Goal: Information Seeking & Learning: Learn about a topic

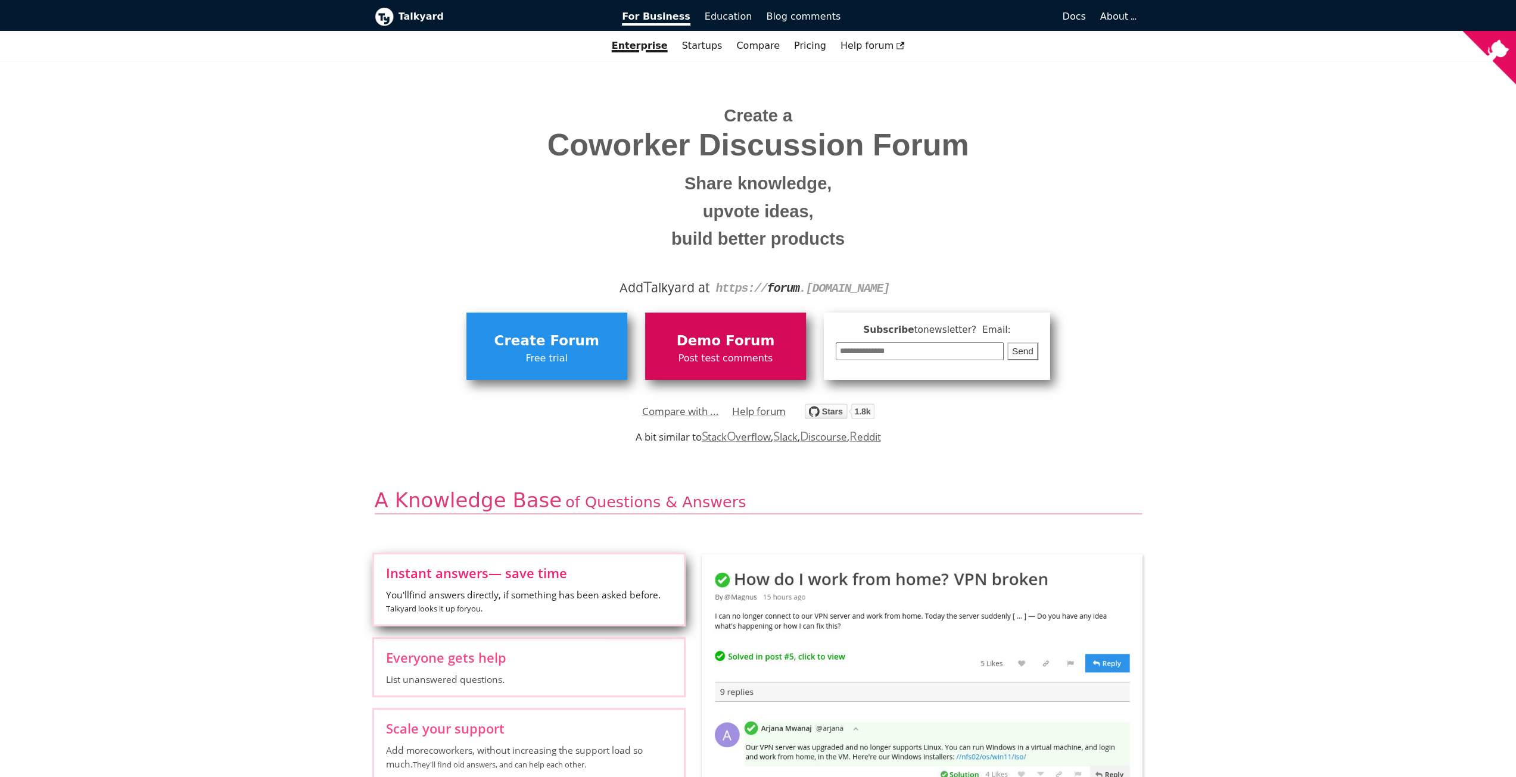
click at [716, 356] on span "Post test comments" at bounding box center [725, 358] width 149 height 15
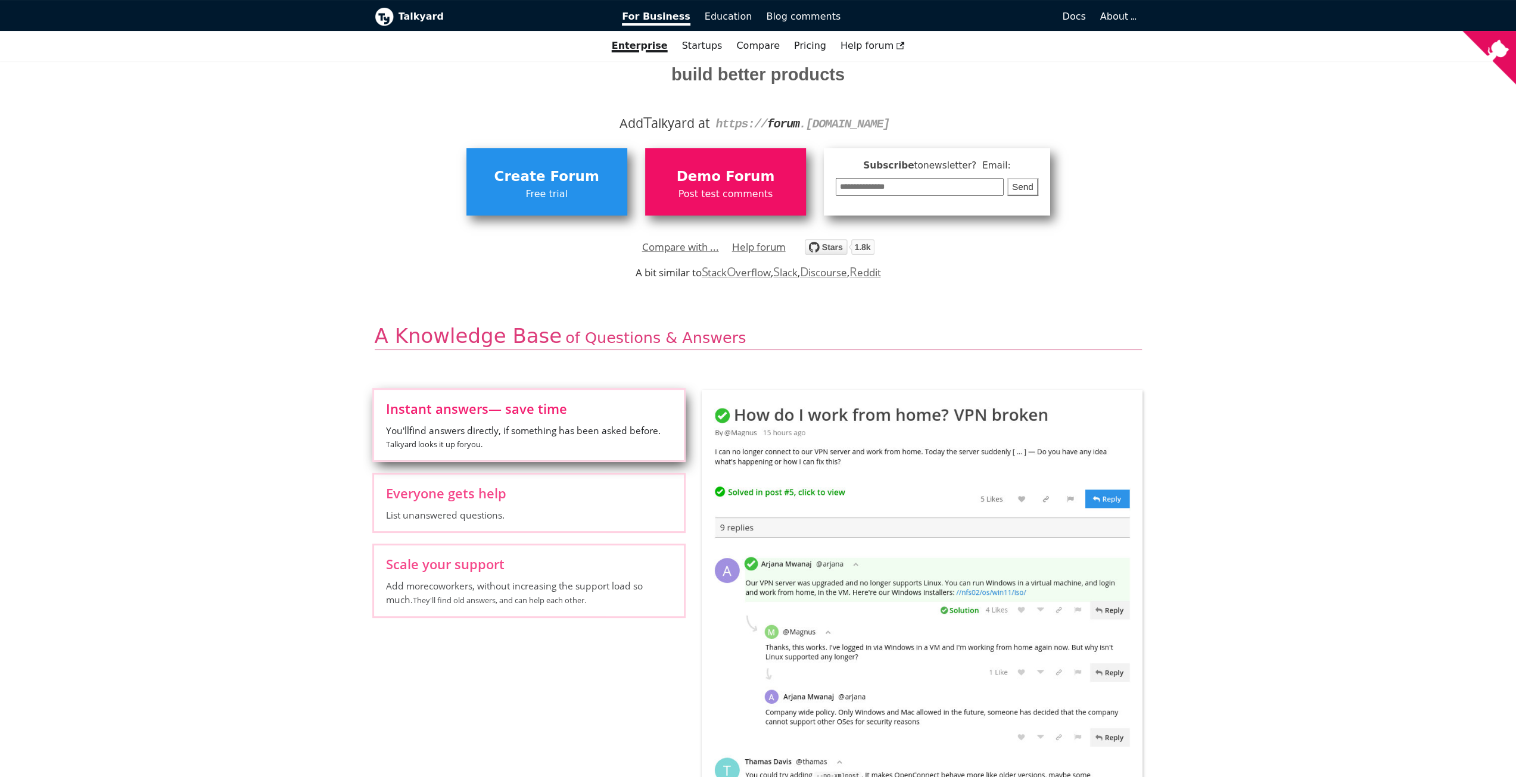
scroll to position [357, 0]
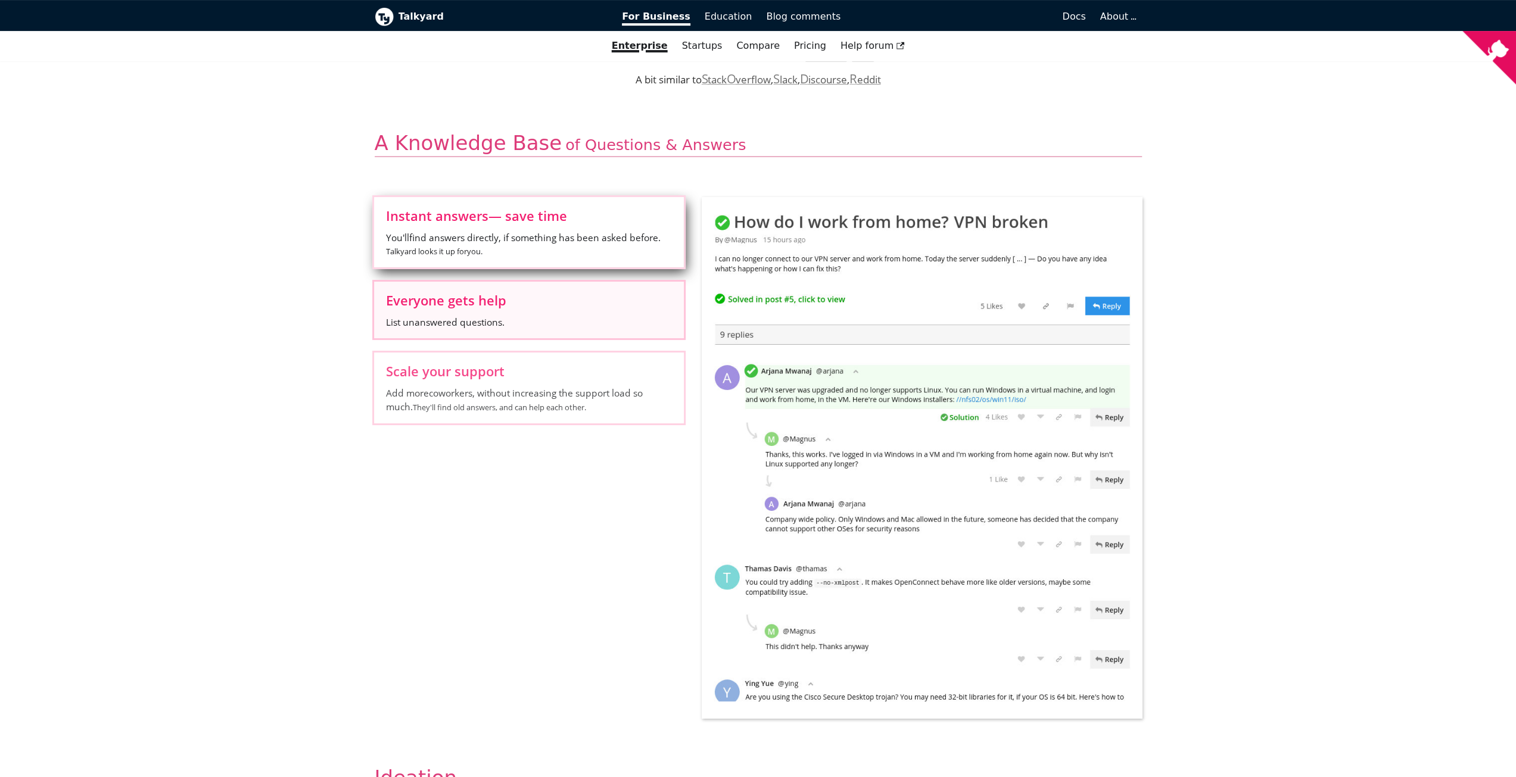
click at [602, 320] on span "List unanswered questions." at bounding box center [529, 322] width 286 height 13
click at [0, 0] on input "Everyone gets help List unanswered questions." at bounding box center [0, 0] width 0 height 0
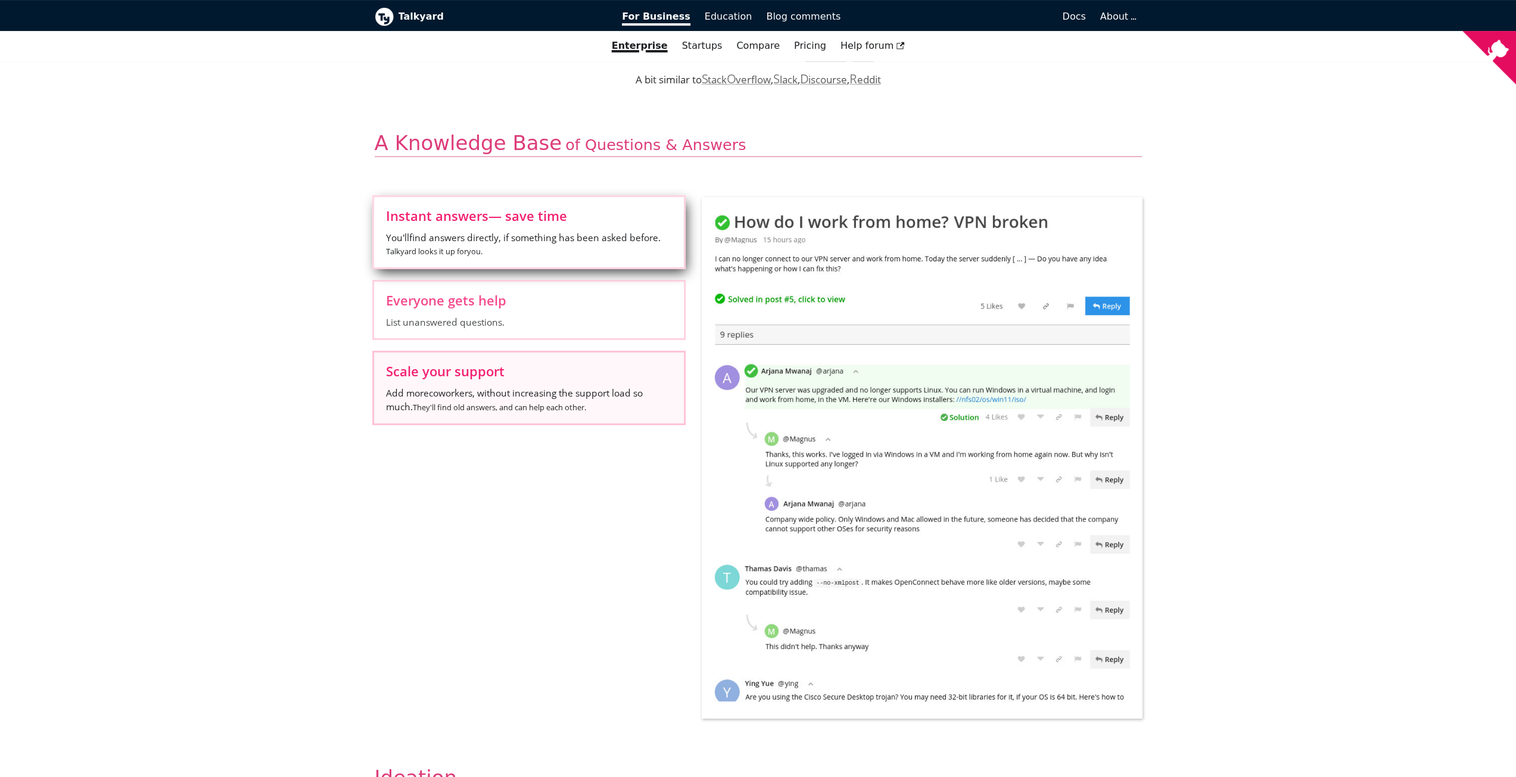
click at [596, 384] on label "Scale your support Add more coworkers , without increasing the support load so …" at bounding box center [529, 388] width 310 height 70
click at [0, 0] on input "Scale your support Add more coworkers , without increasing the support load so …" at bounding box center [0, 0] width 0 height 0
click at [610, 202] on label "Instant answers — save time You'll find answers directly, if something has been…" at bounding box center [529, 232] width 310 height 70
click at [0, 0] on input "Instant answers — save time You'll find answers directly, if something has been…" at bounding box center [0, 0] width 0 height 0
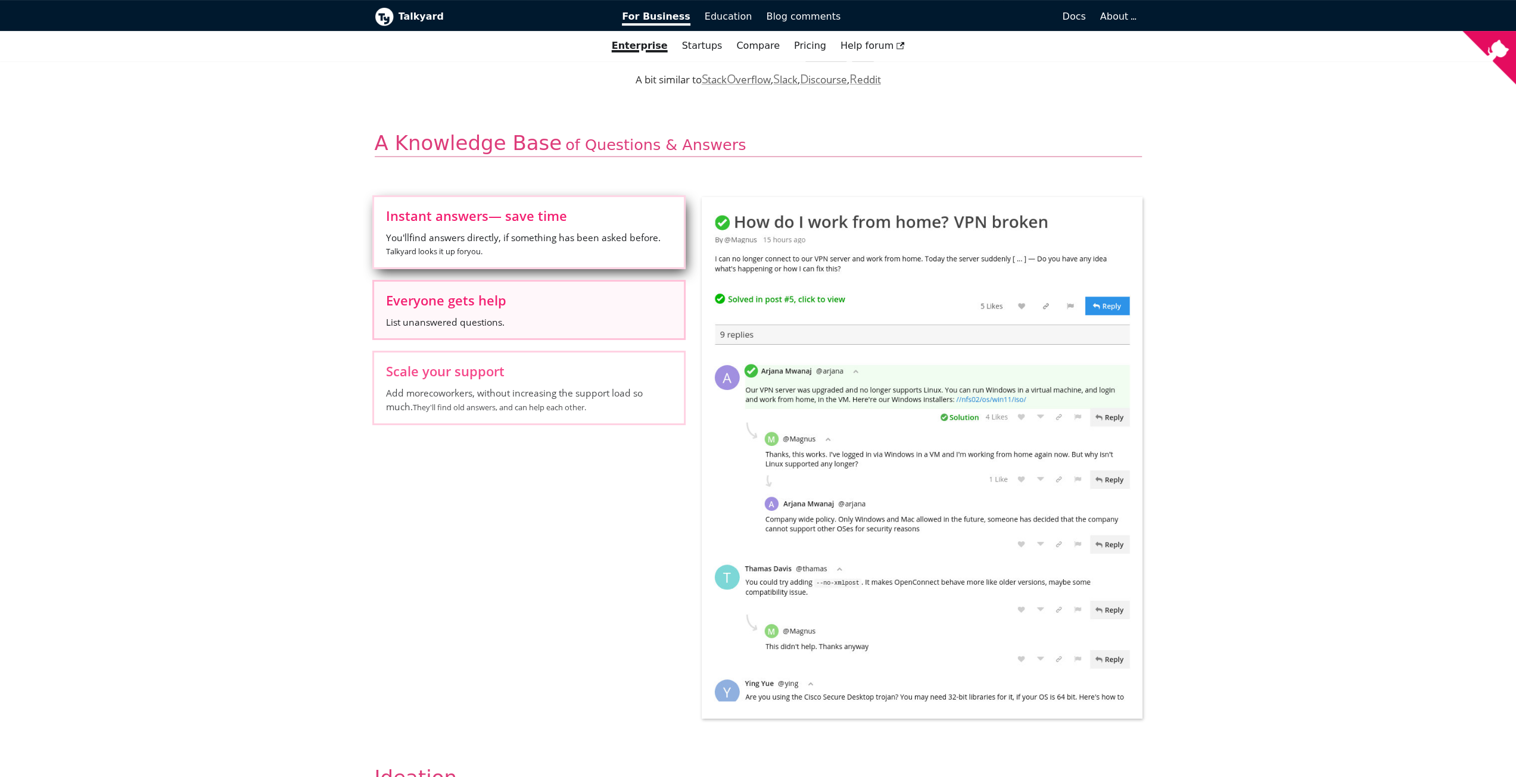
click at [604, 307] on label "Everyone gets help List unanswered questions." at bounding box center [529, 310] width 310 height 57
click at [0, 0] on input "Everyone gets help List unanswered questions." at bounding box center [0, 0] width 0 height 0
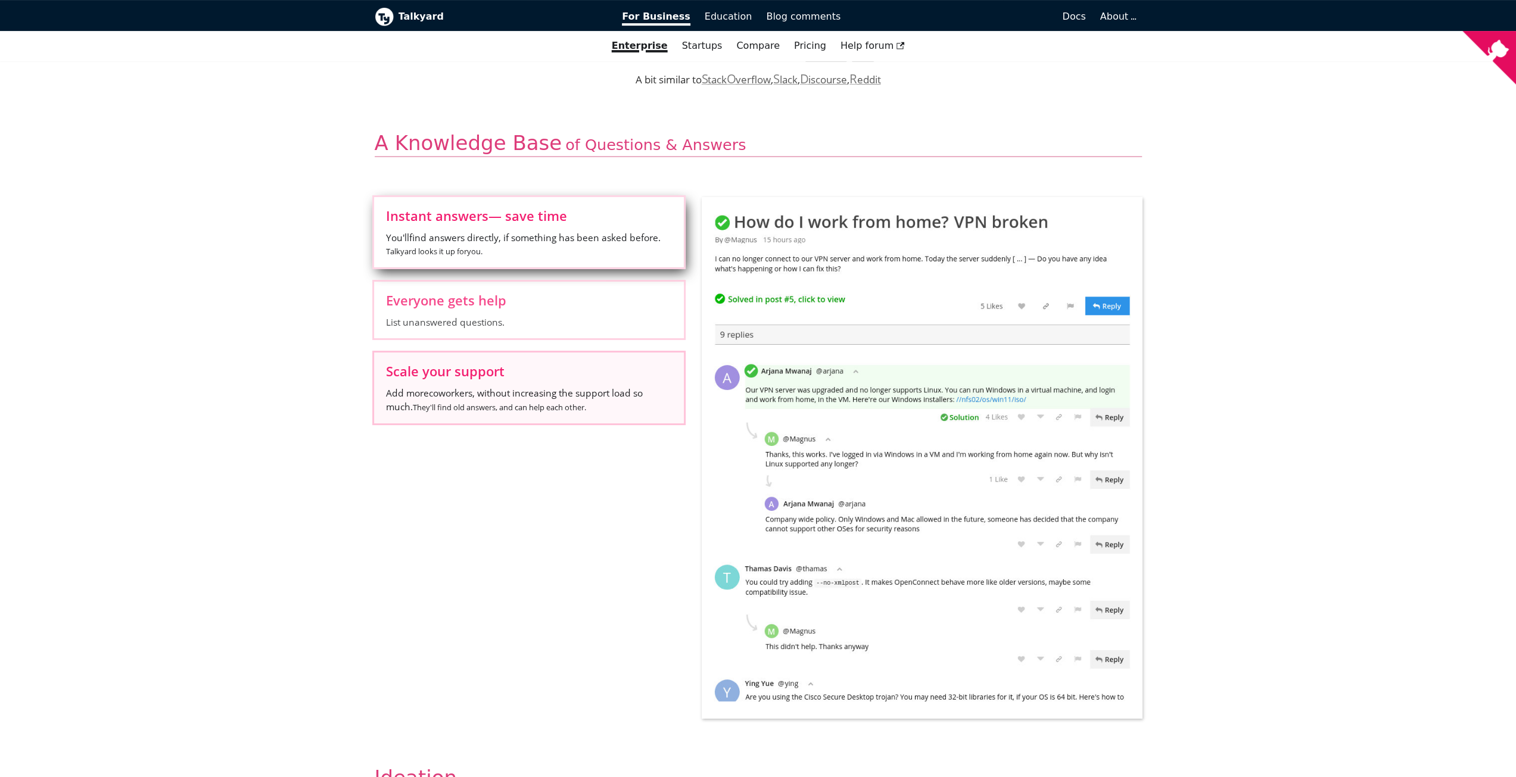
click at [605, 397] on span "Add more coworkers , without increasing the support load so much. They'll find …" at bounding box center [529, 399] width 286 height 27
click at [0, 0] on input "Scale your support Add more coworkers , without increasing the support load so …" at bounding box center [0, 0] width 0 height 0
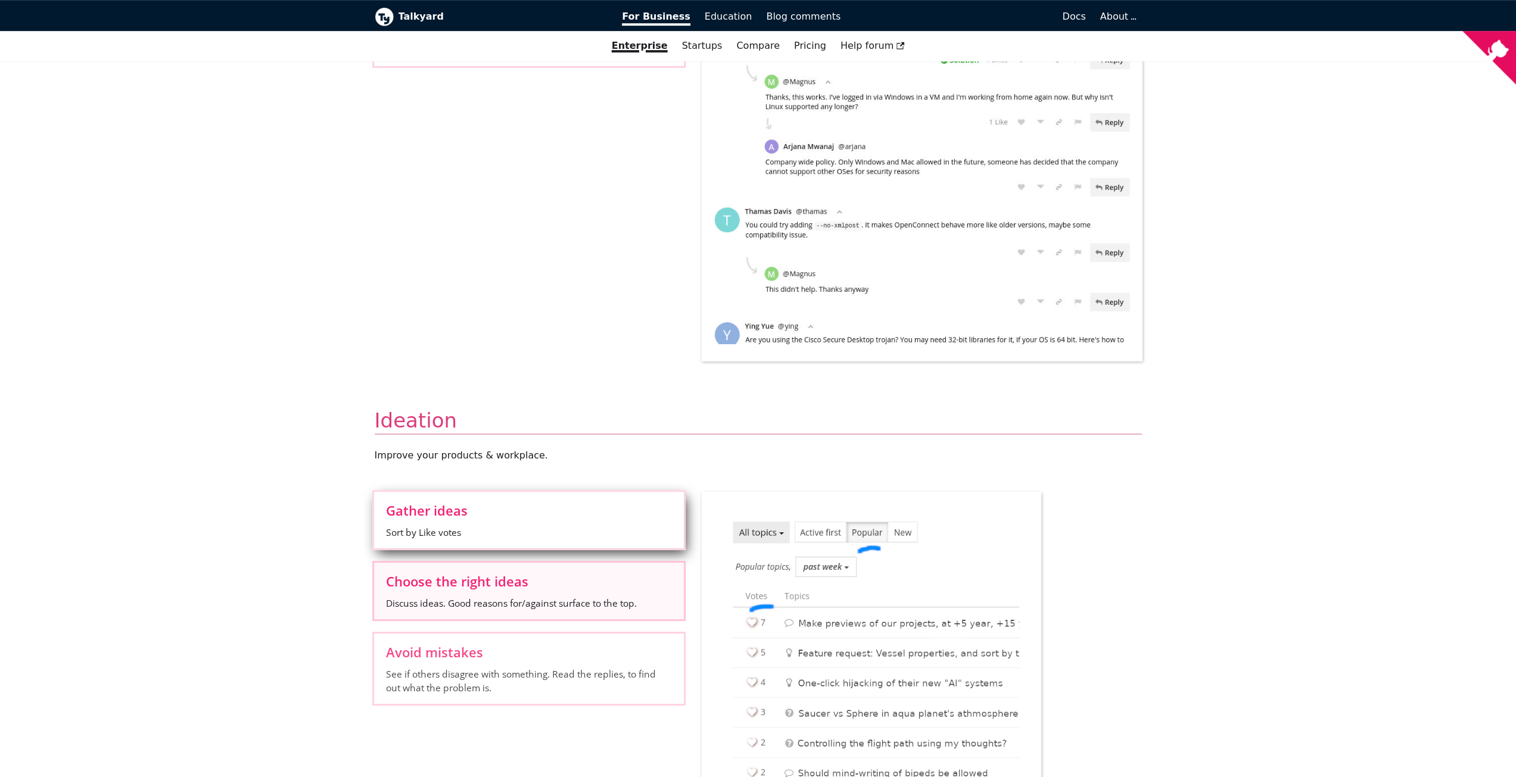
click at [600, 575] on span "Choose the right ideas" at bounding box center [529, 581] width 286 height 13
click at [0, 0] on input "Choose the right ideas Discuss ideas. Good reasons for/against surface to the t…" at bounding box center [0, 0] width 0 height 0
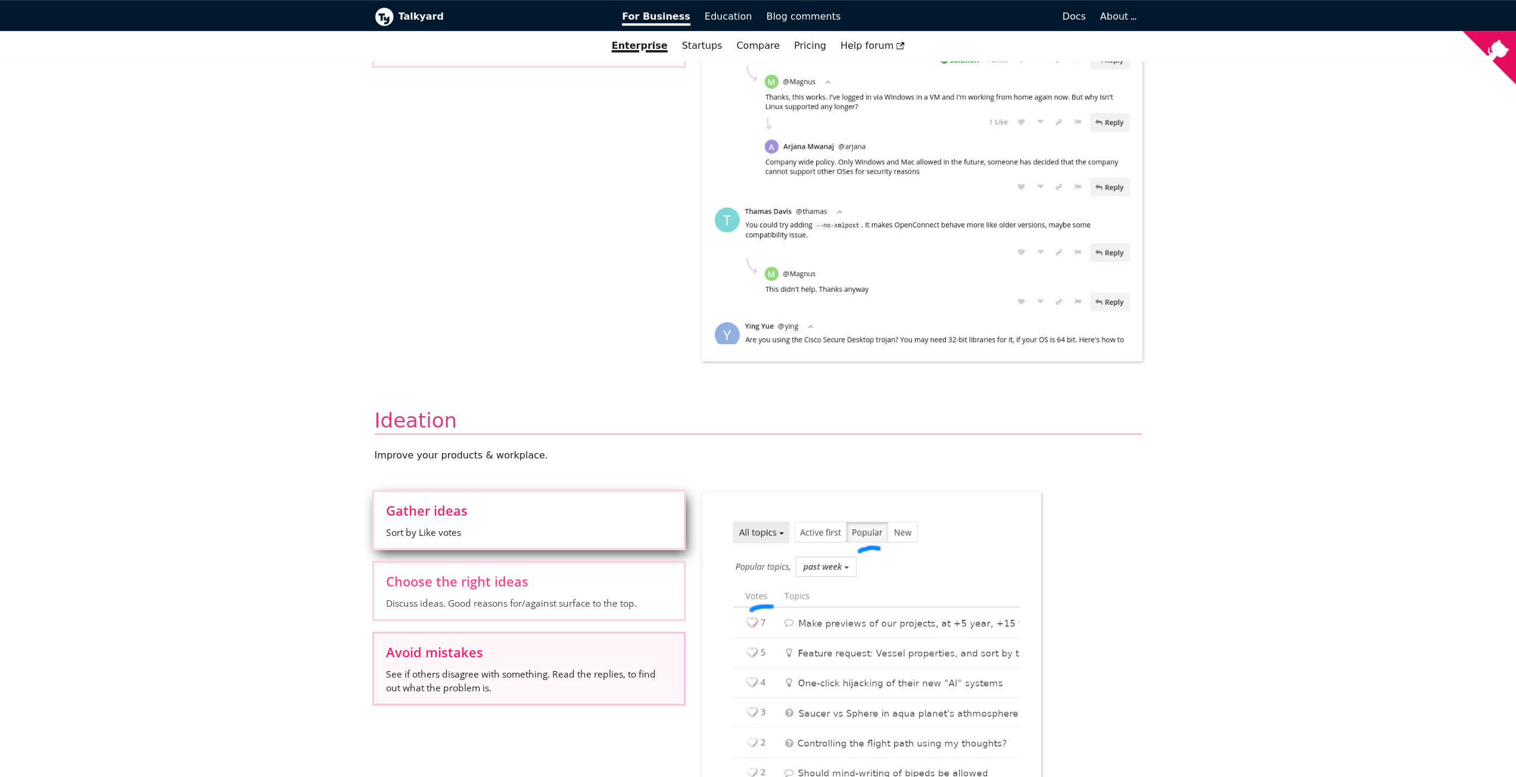
click at [606, 646] on span "Avoid mistakes" at bounding box center [529, 652] width 286 height 13
click at [0, 0] on input "Avoid mistakes See if others disagree with something. Read the replies, to find…" at bounding box center [0, 0] width 0 height 0
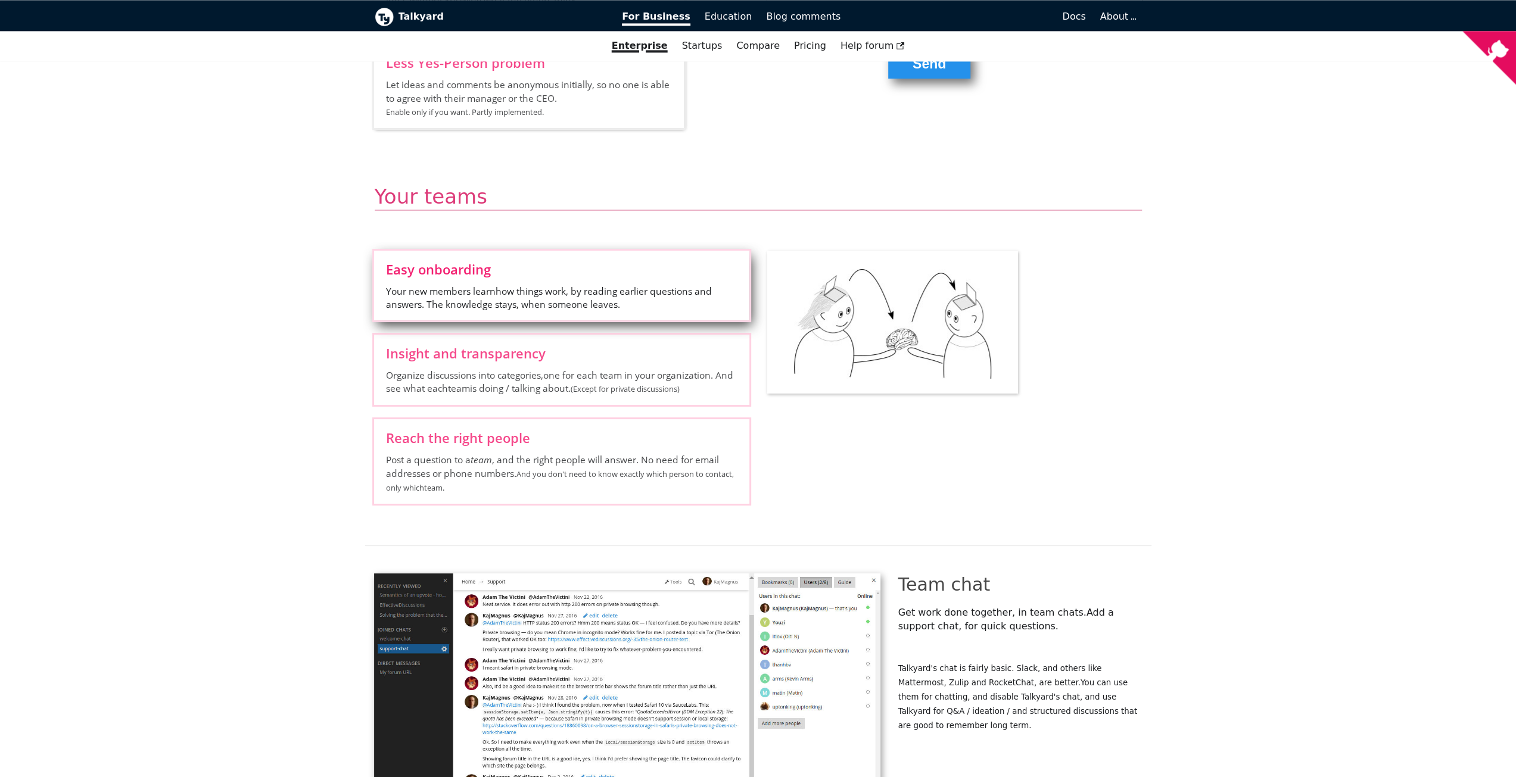
scroll to position [1727, 0]
